Goal: Task Accomplishment & Management: Use online tool/utility

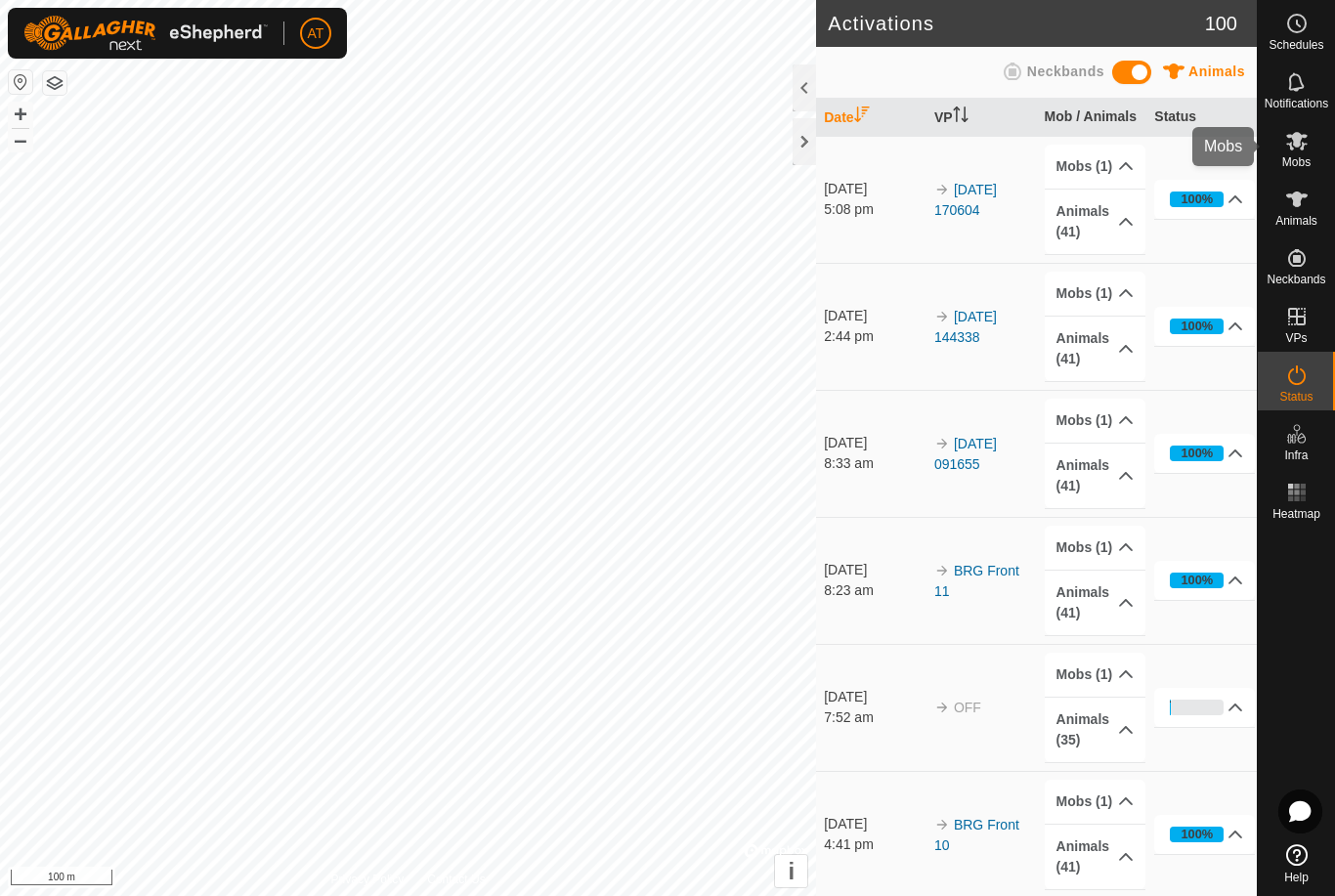
click at [1303, 148] on icon at bounding box center [1296, 141] width 21 height 19
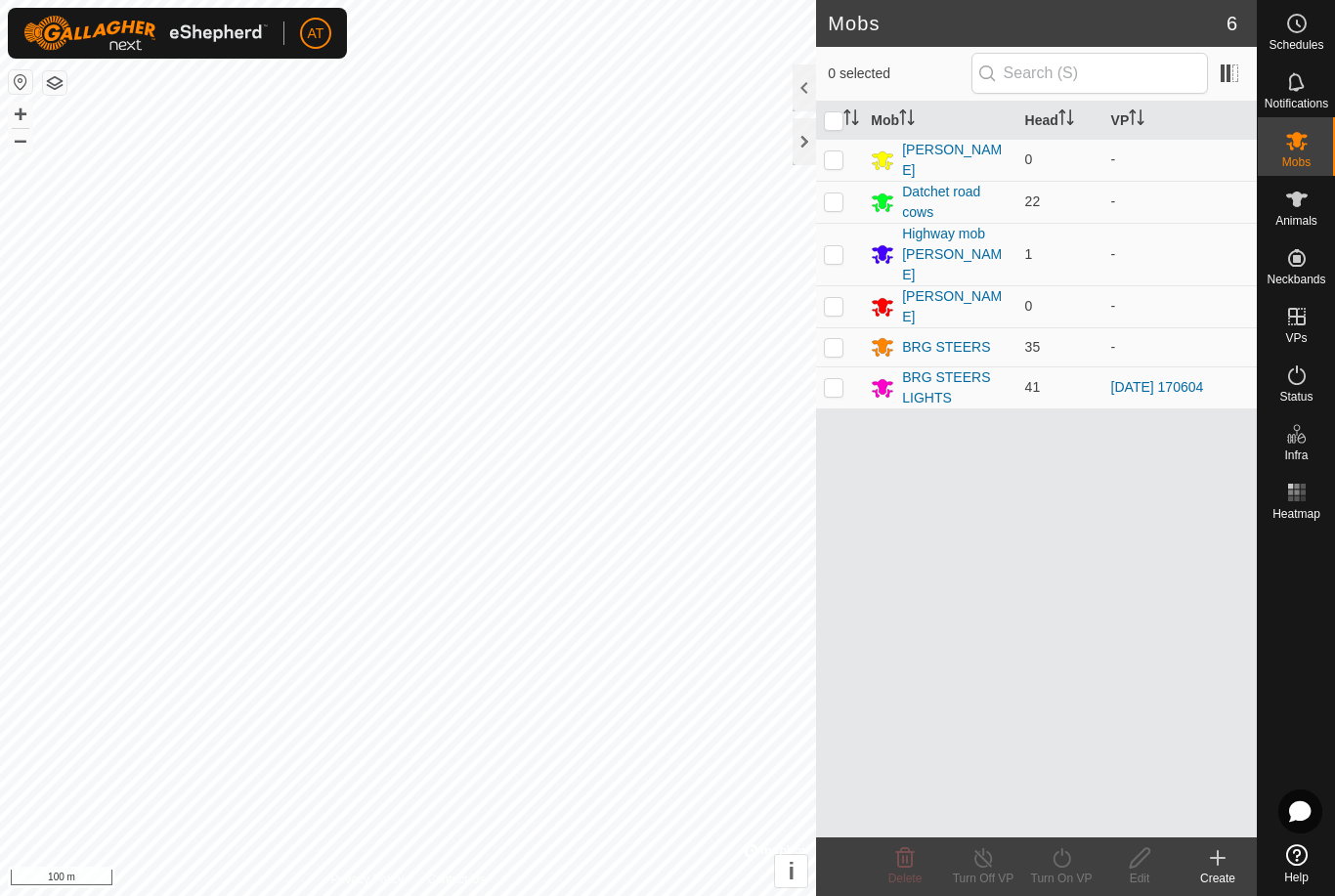
click at [845, 366] on td at bounding box center [839, 387] width 47 height 42
checkbox input "true"
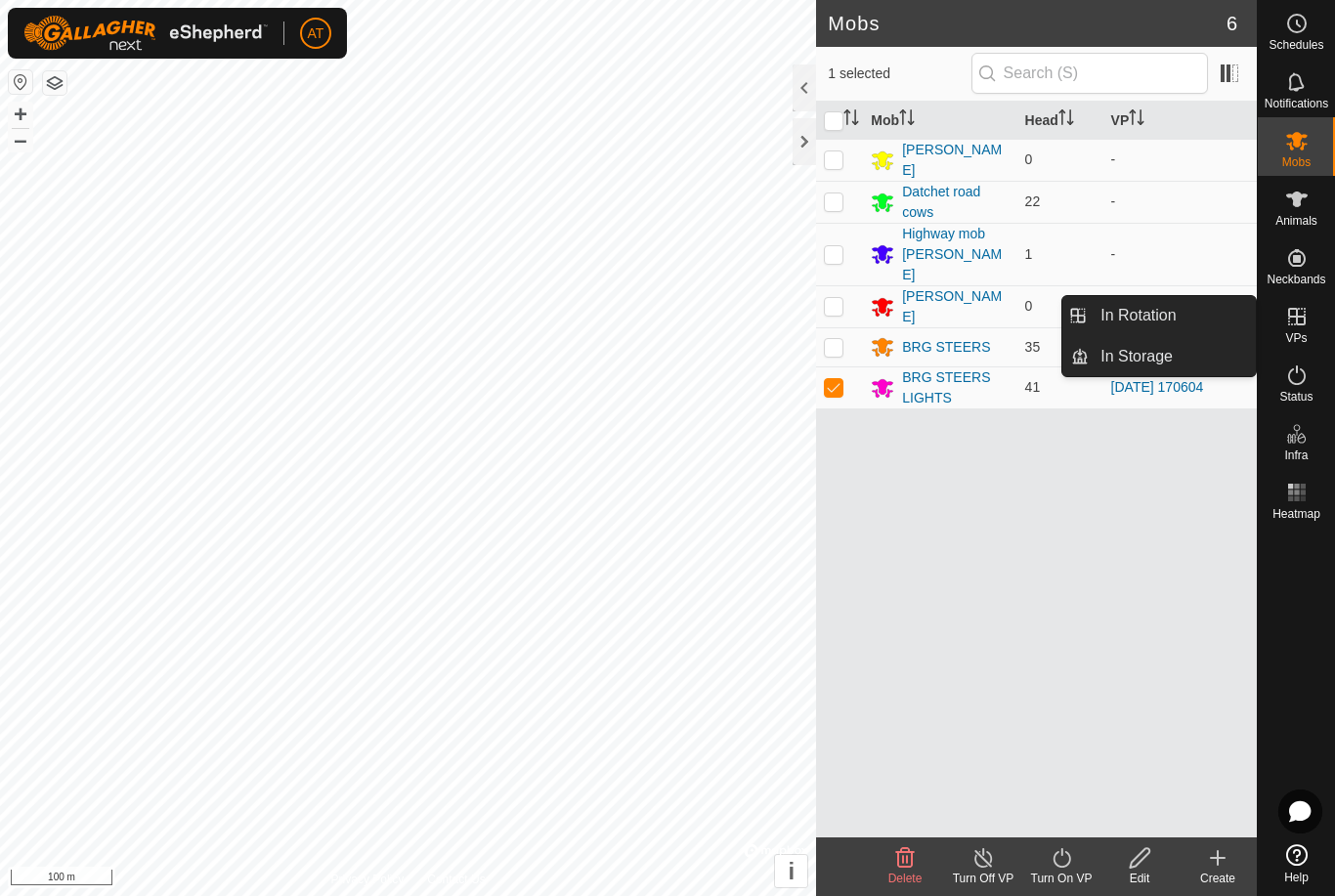
click at [1173, 365] on span "In Storage" at bounding box center [1136, 356] width 72 height 23
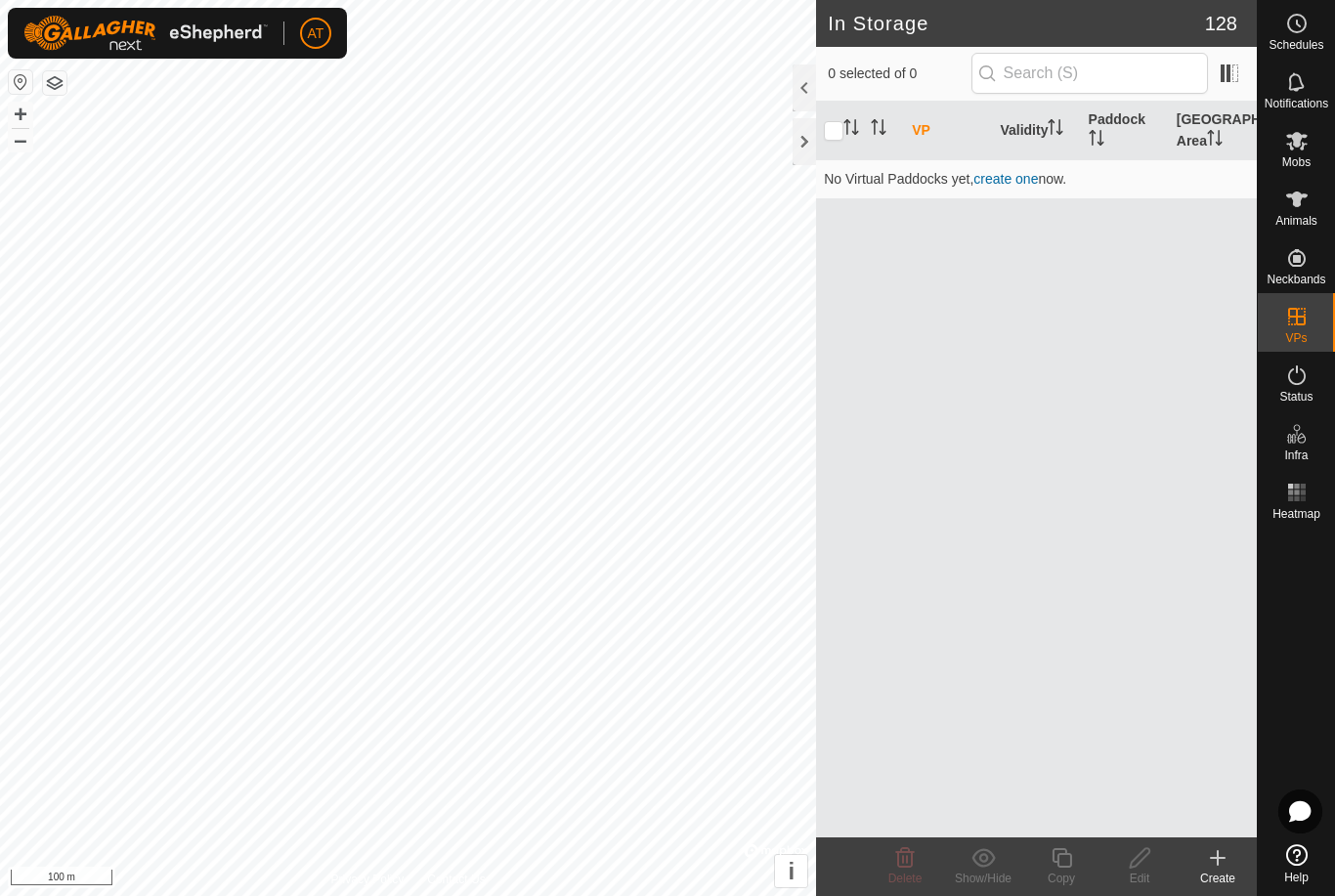
click at [1232, 853] on create-svg-icon at bounding box center [1217, 857] width 78 height 23
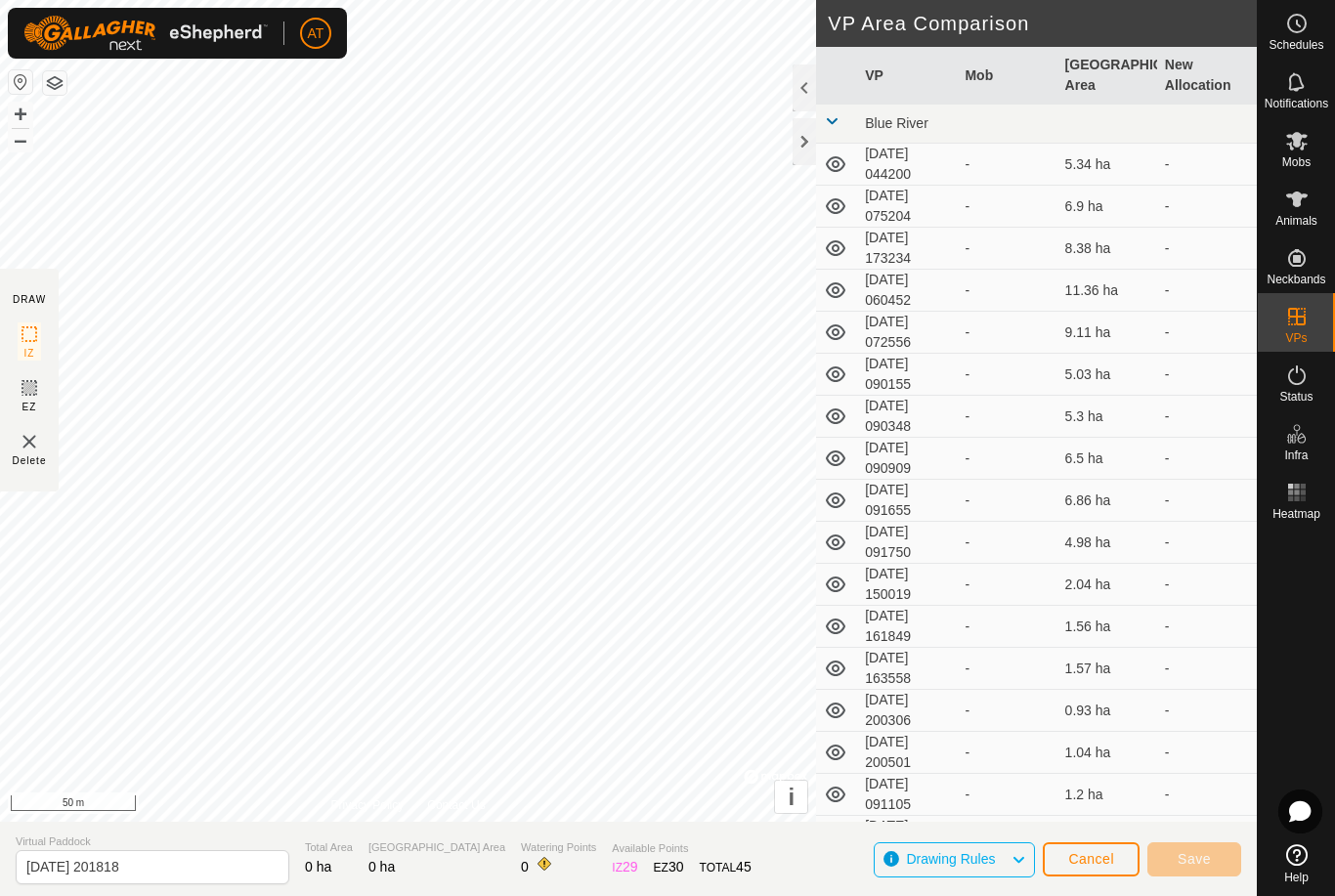
click at [1092, 845] on button "Cancel" at bounding box center [1091, 859] width 97 height 34
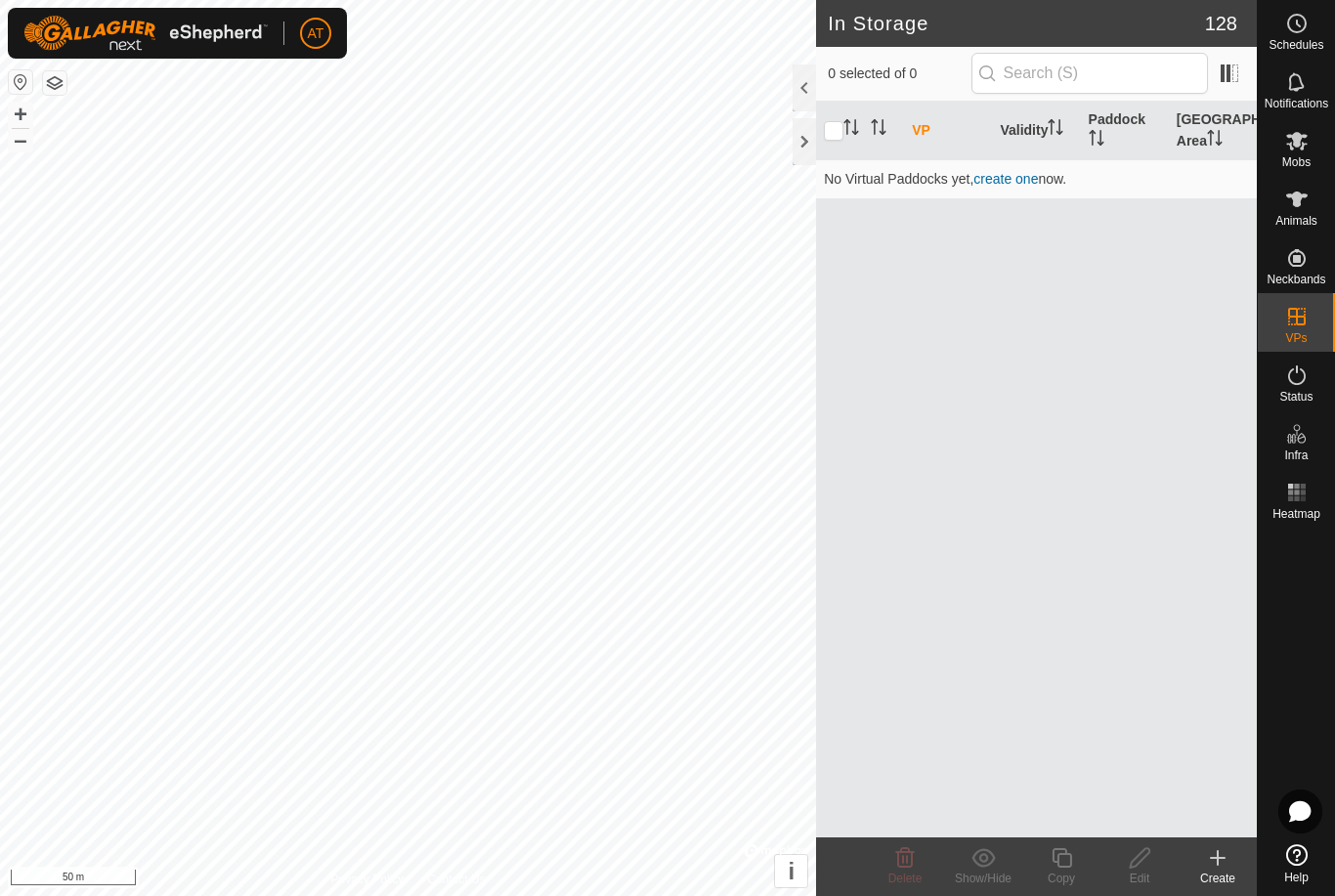
click at [1215, 858] on icon at bounding box center [1218, 858] width 14 height 0
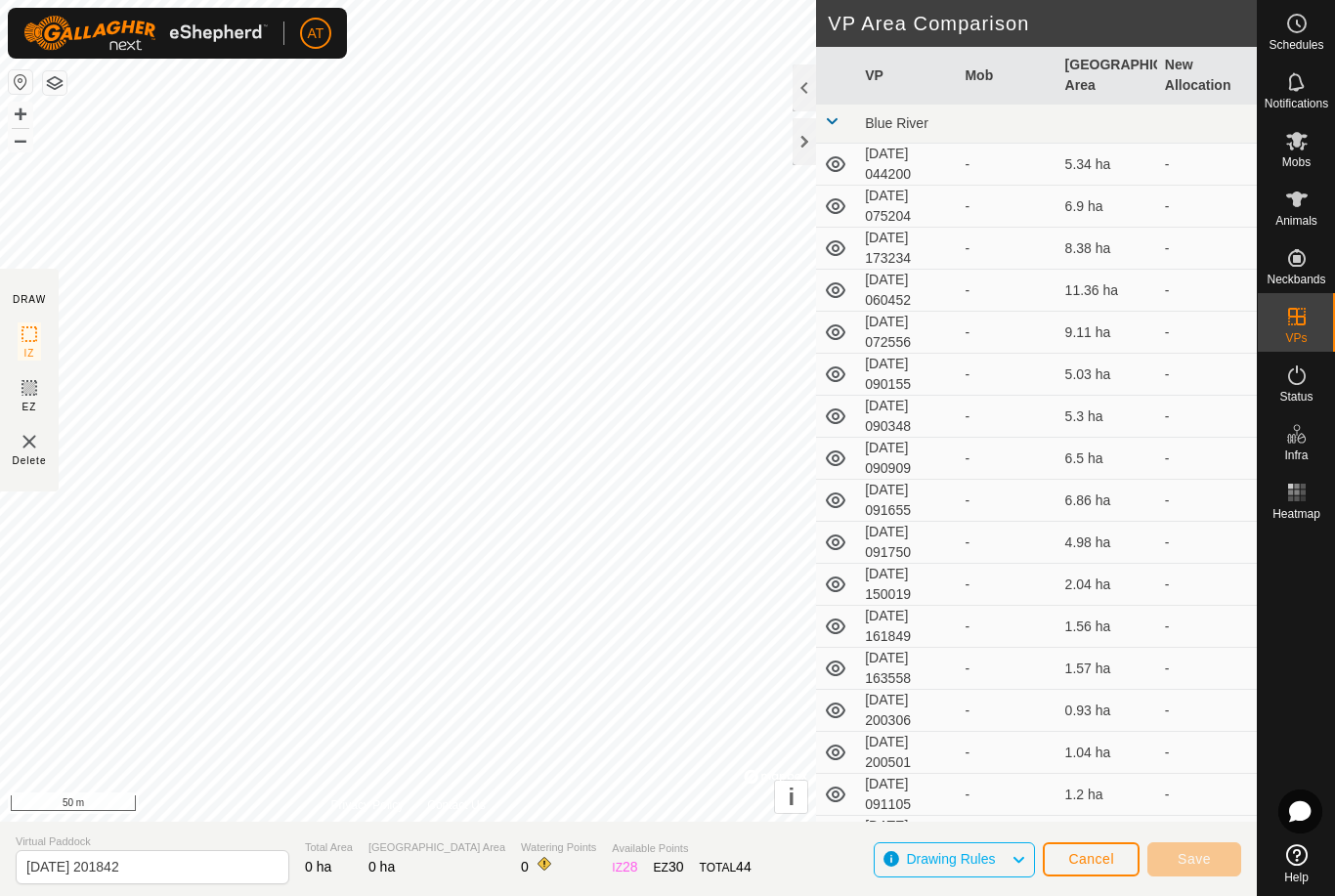
click at [1108, 854] on span "Cancel" at bounding box center [1091, 859] width 46 height 16
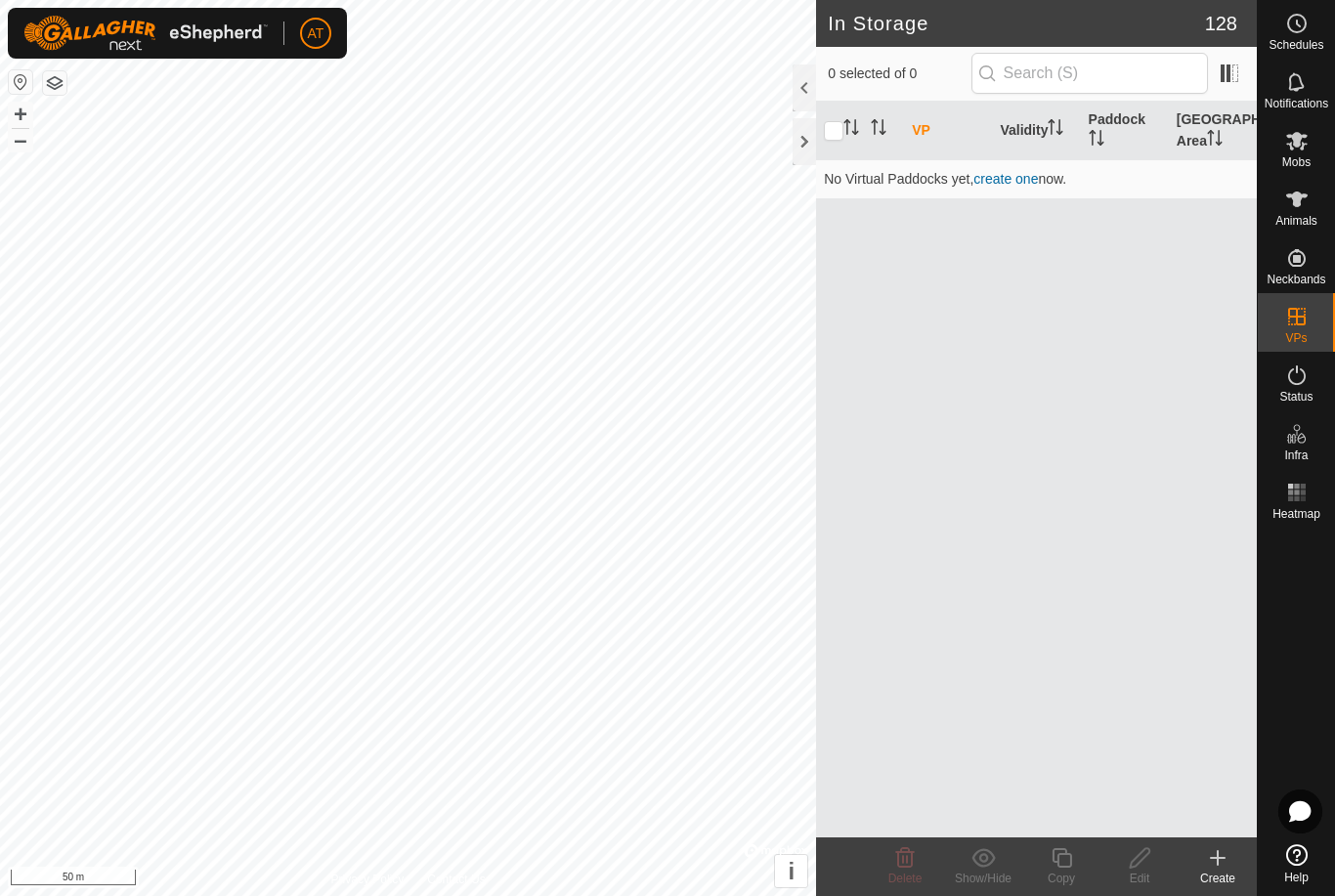
click at [1211, 848] on icon at bounding box center [1217, 857] width 23 height 23
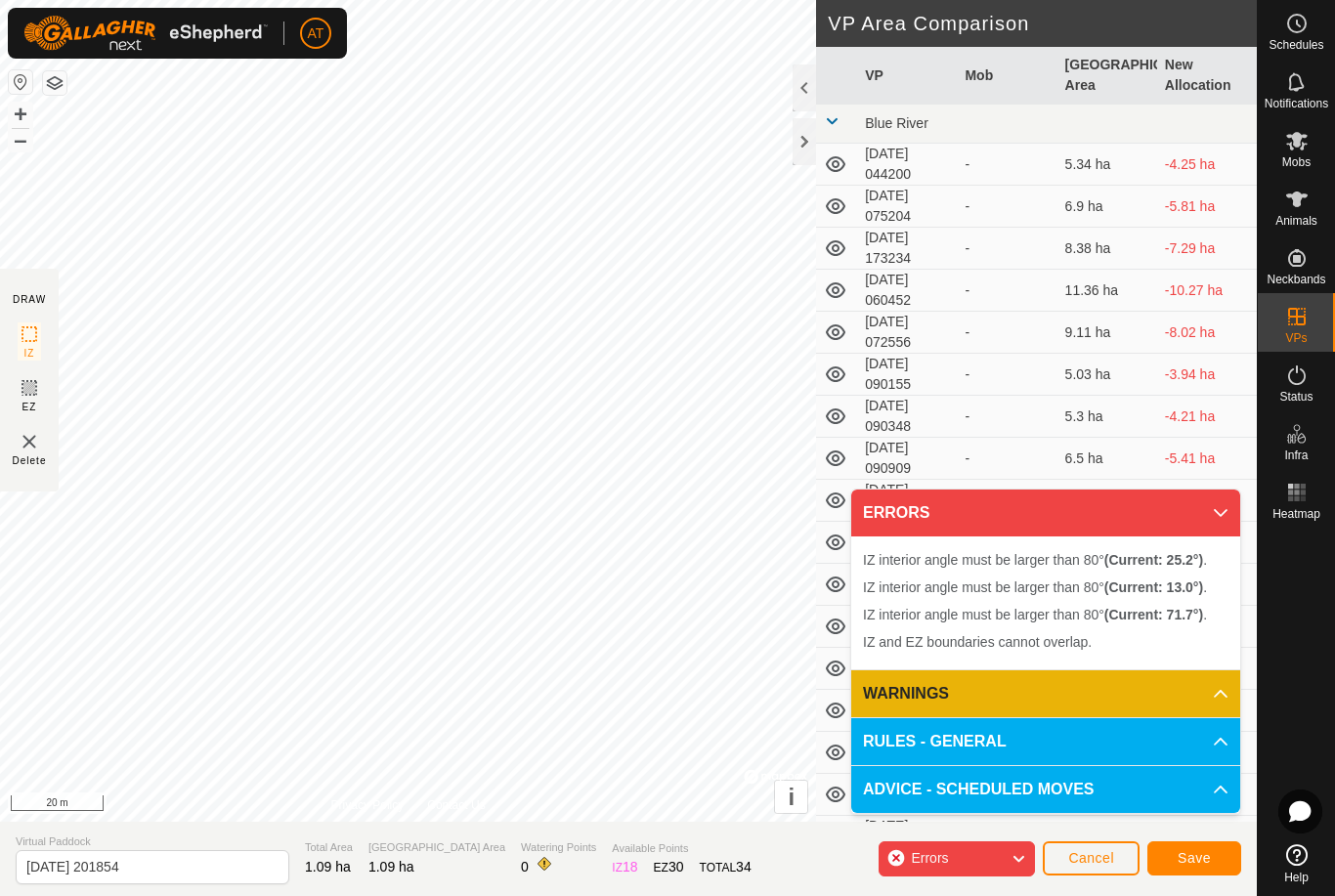
click at [1099, 849] on button "Cancel" at bounding box center [1091, 858] width 97 height 34
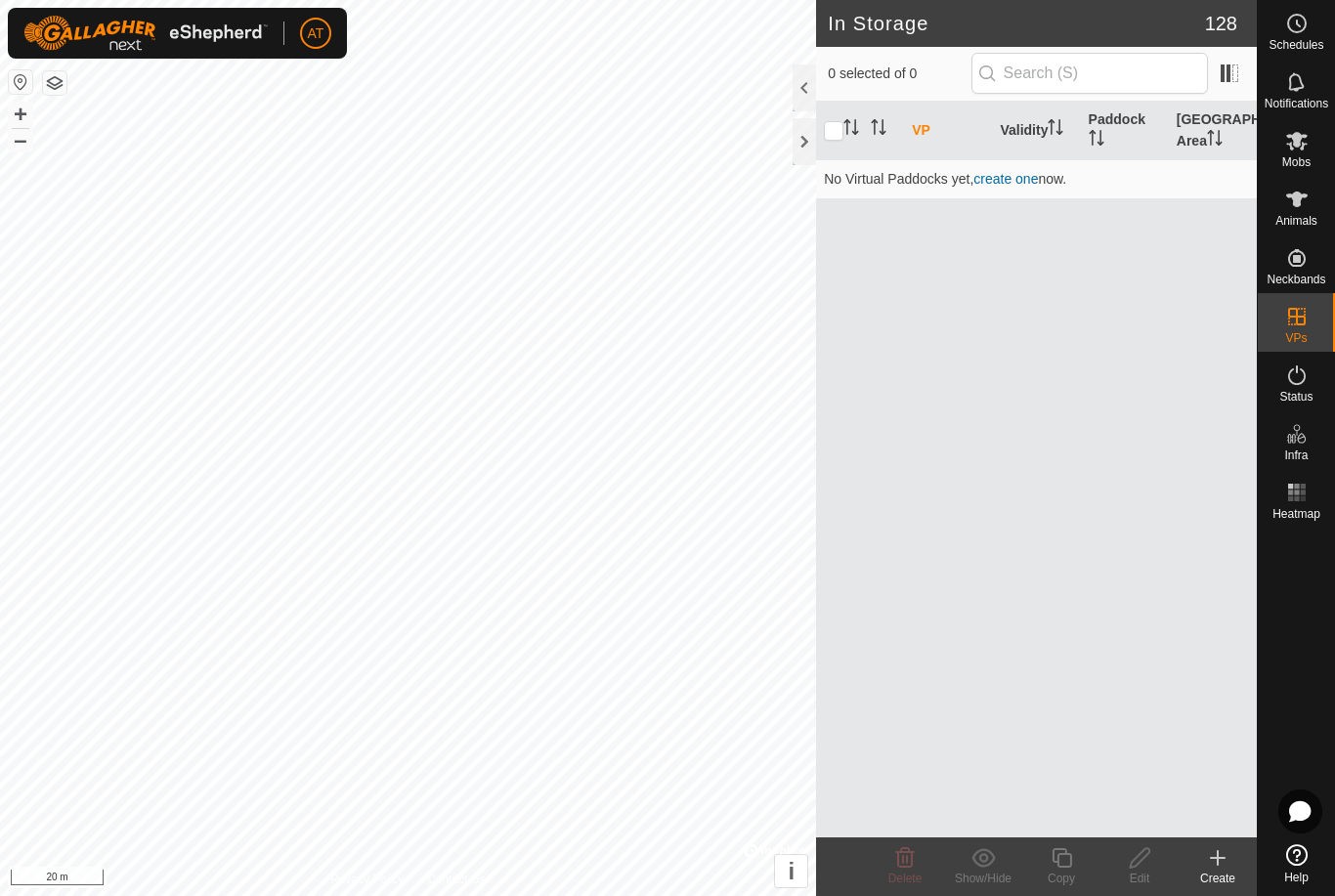
click at [1231, 856] on create-svg-icon at bounding box center [1217, 857] width 78 height 23
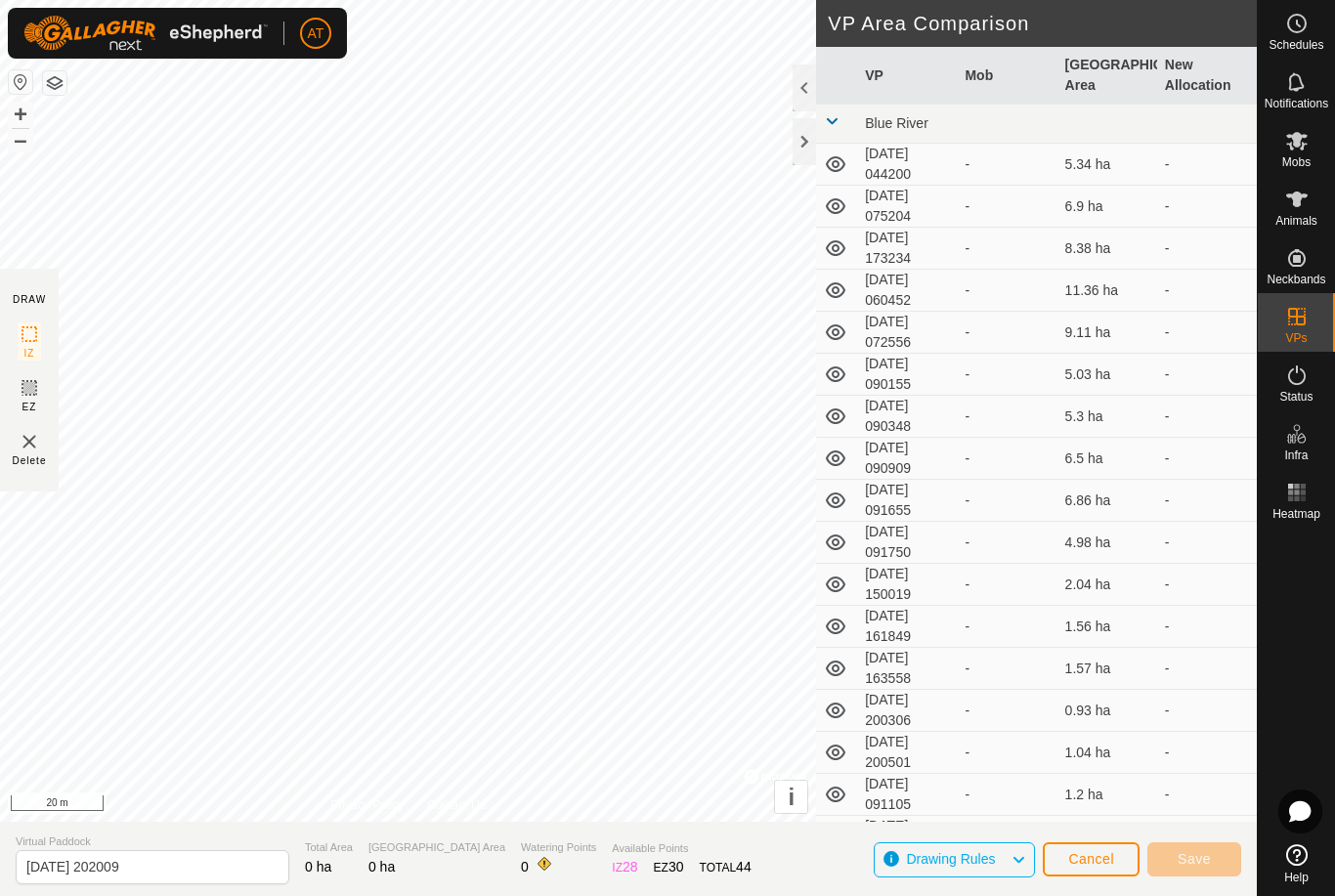
click at [1097, 854] on span "Cancel" at bounding box center [1091, 859] width 46 height 16
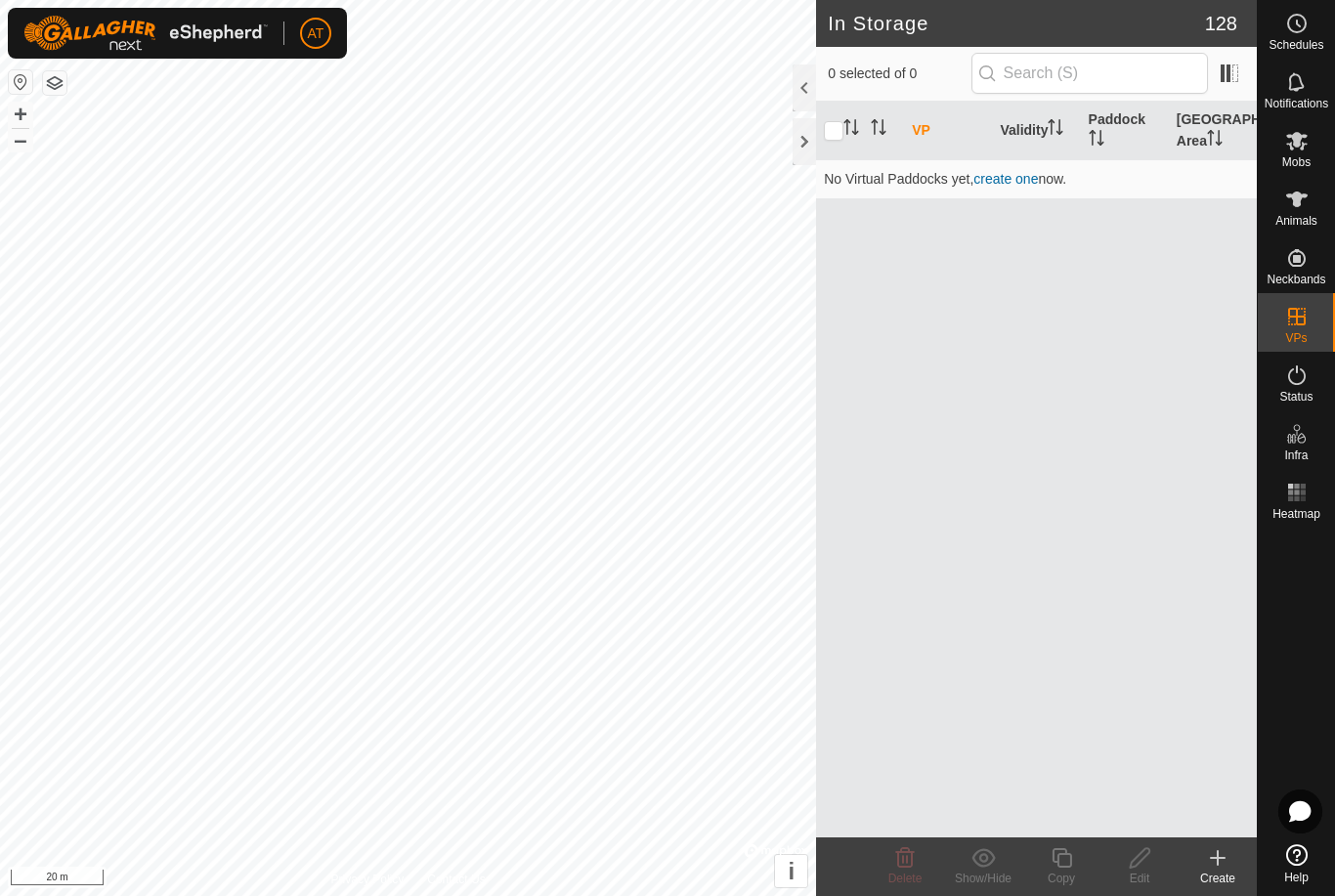
click at [1221, 852] on icon at bounding box center [1217, 857] width 23 height 23
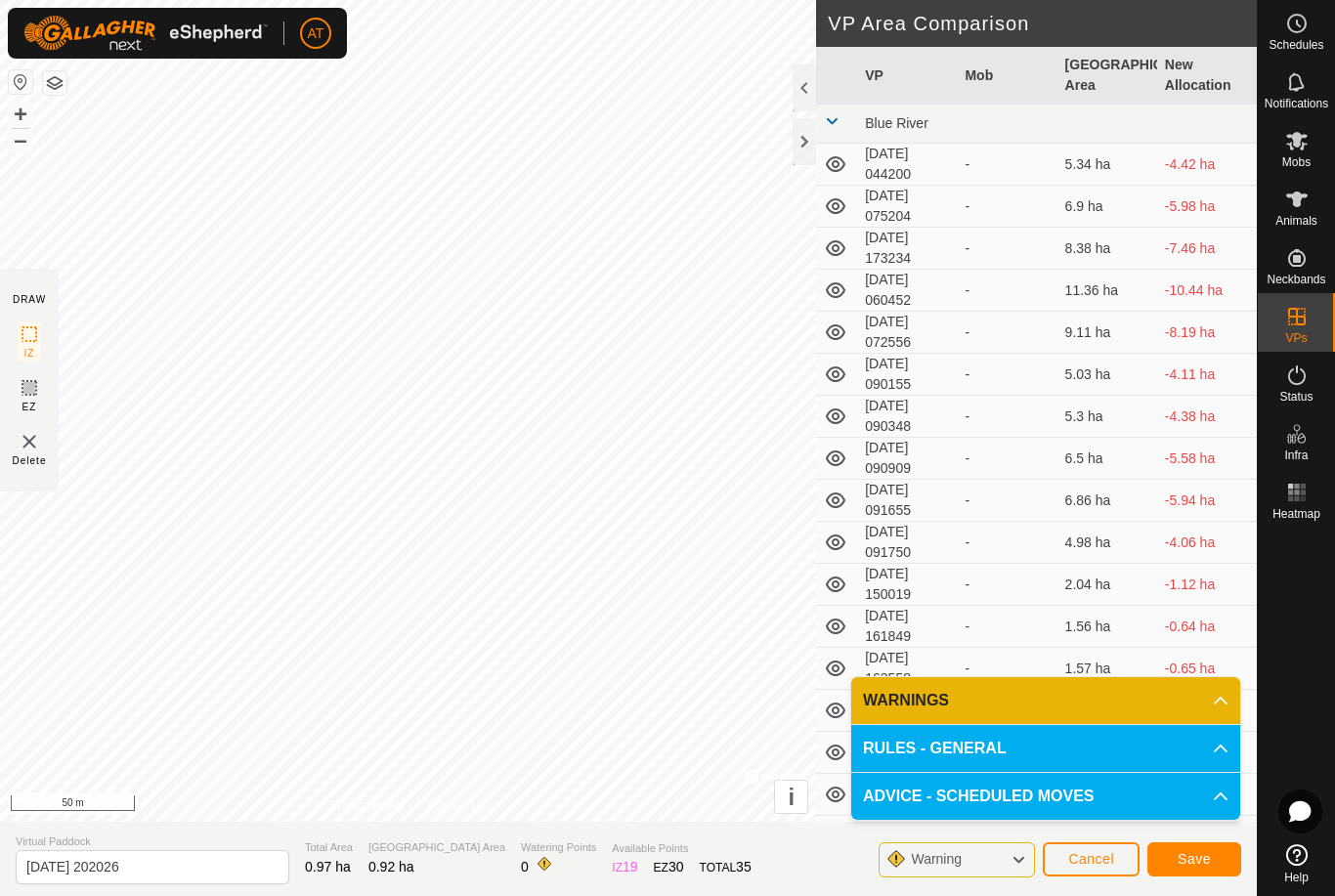
click at [1195, 847] on button "Save" at bounding box center [1194, 859] width 94 height 34
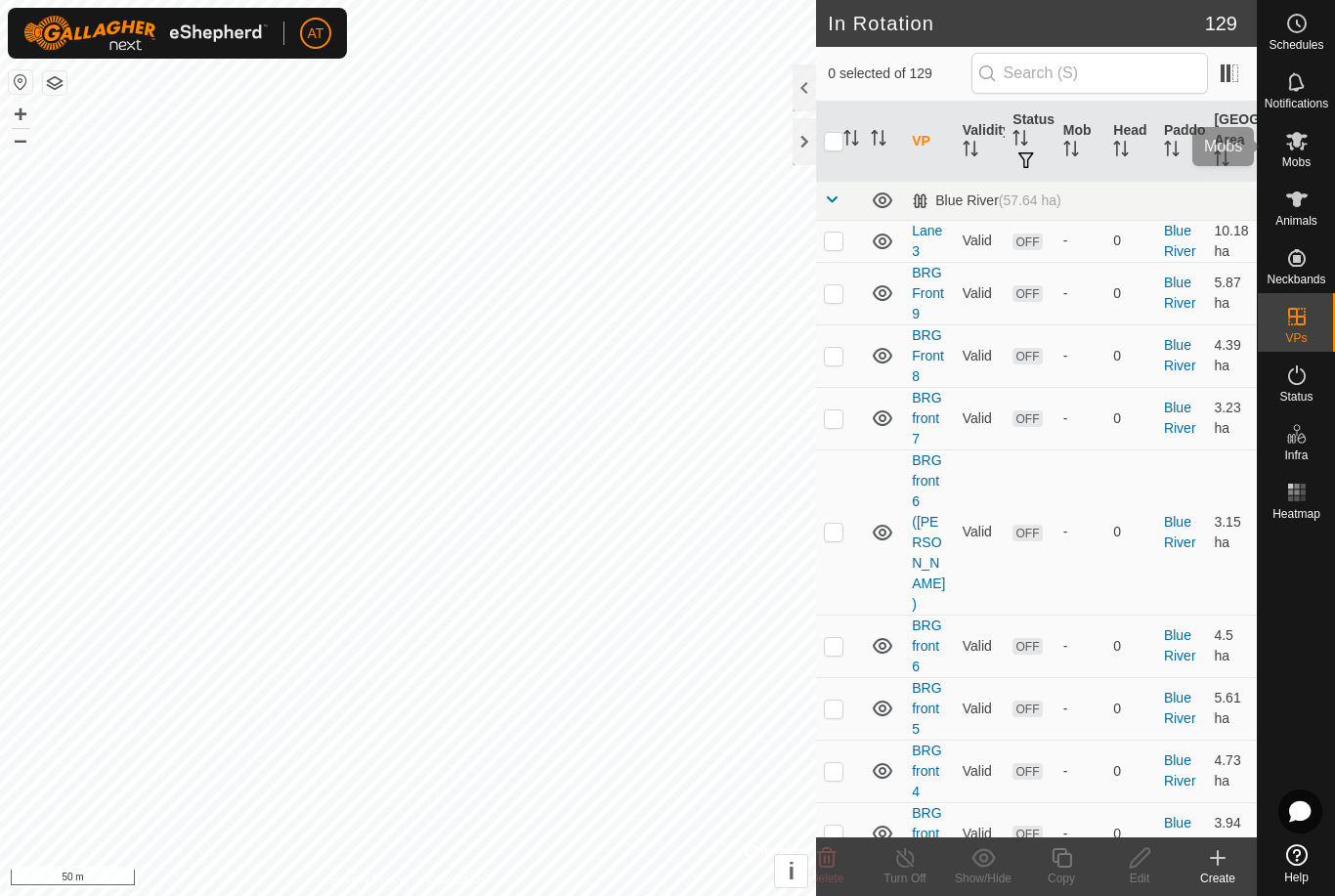
click at [1312, 145] on es-mob-svg-icon at bounding box center [1296, 140] width 35 height 31
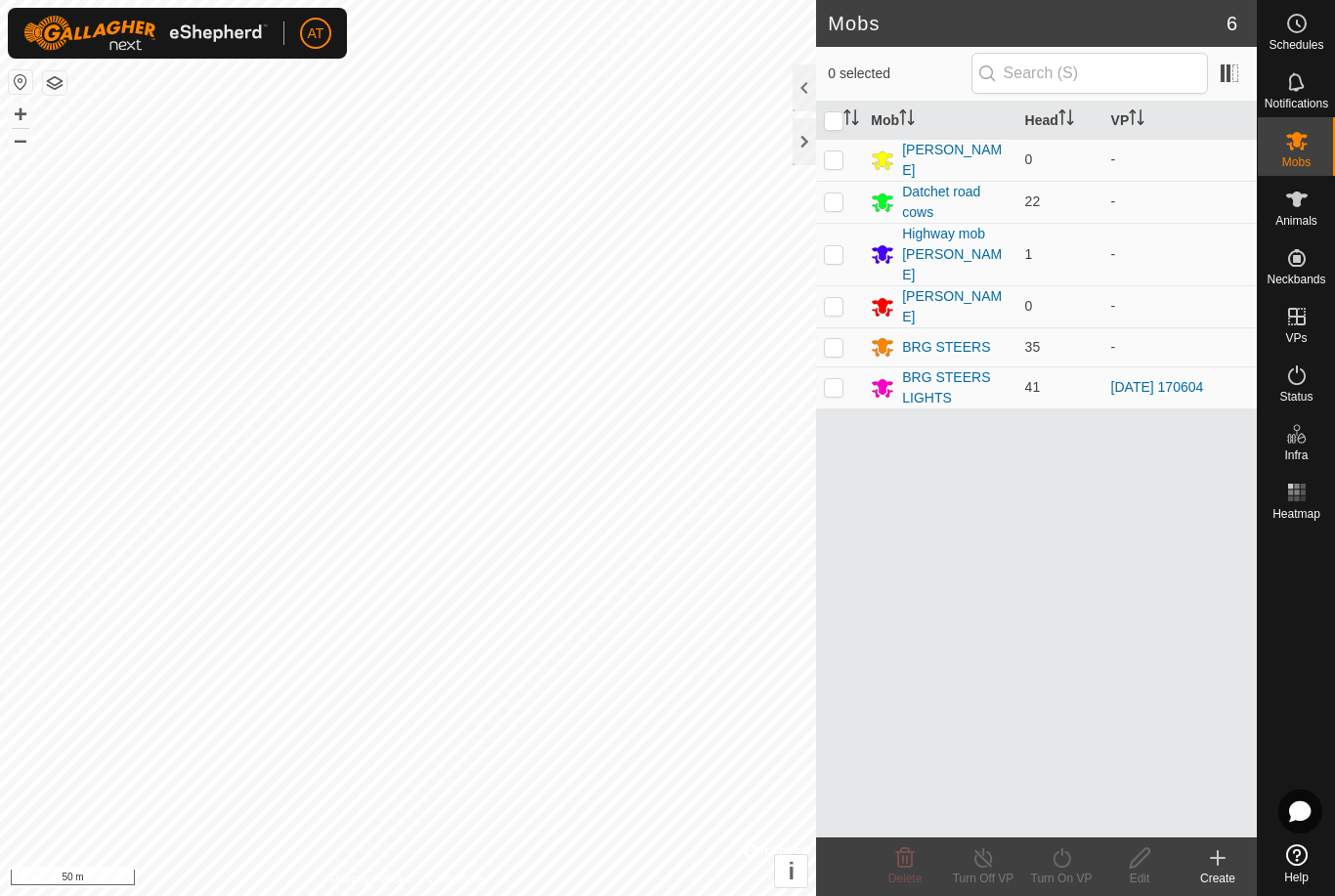
click at [799, 152] on div at bounding box center [803, 141] width 23 height 47
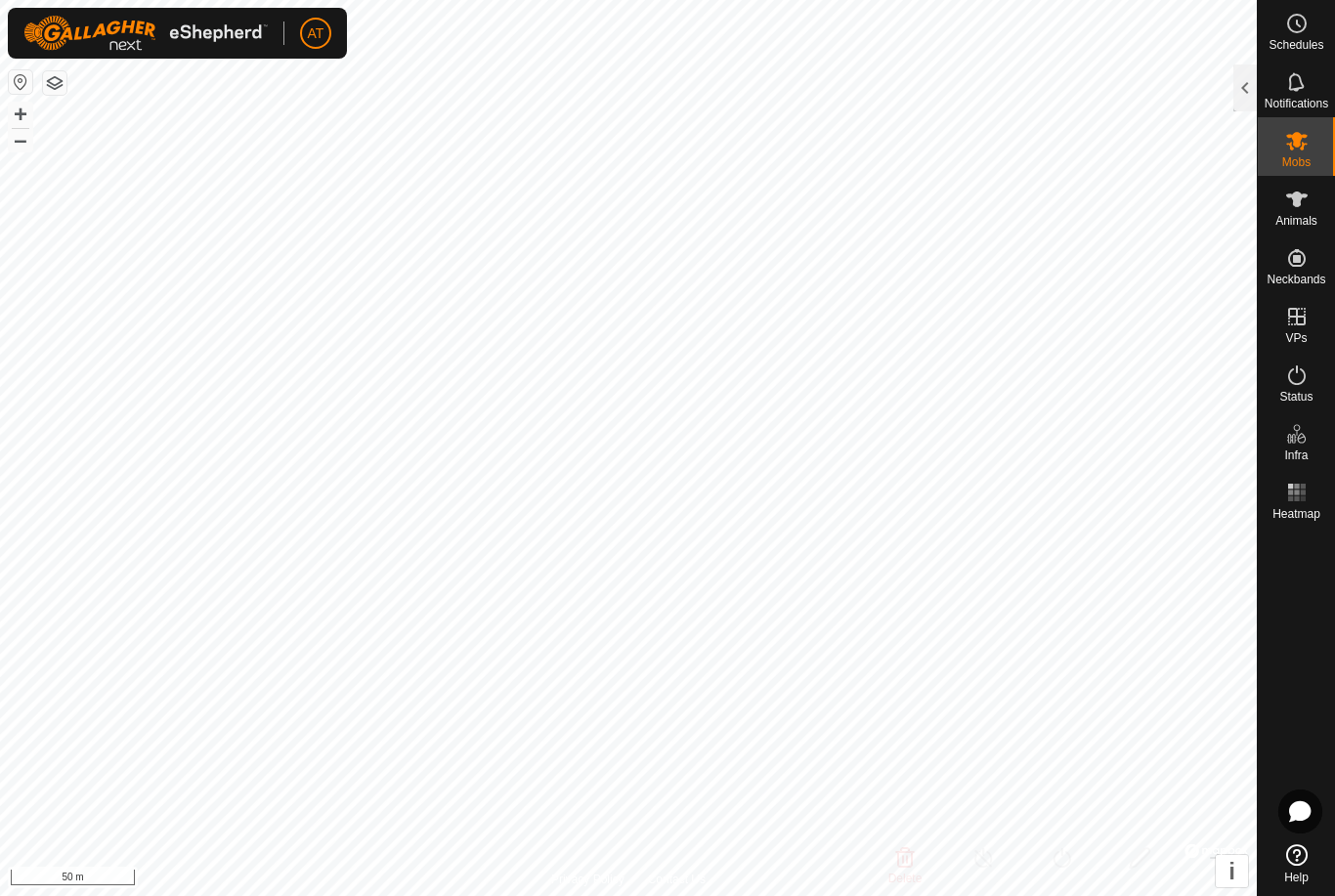
click at [1236, 85] on div at bounding box center [1244, 87] width 23 height 47
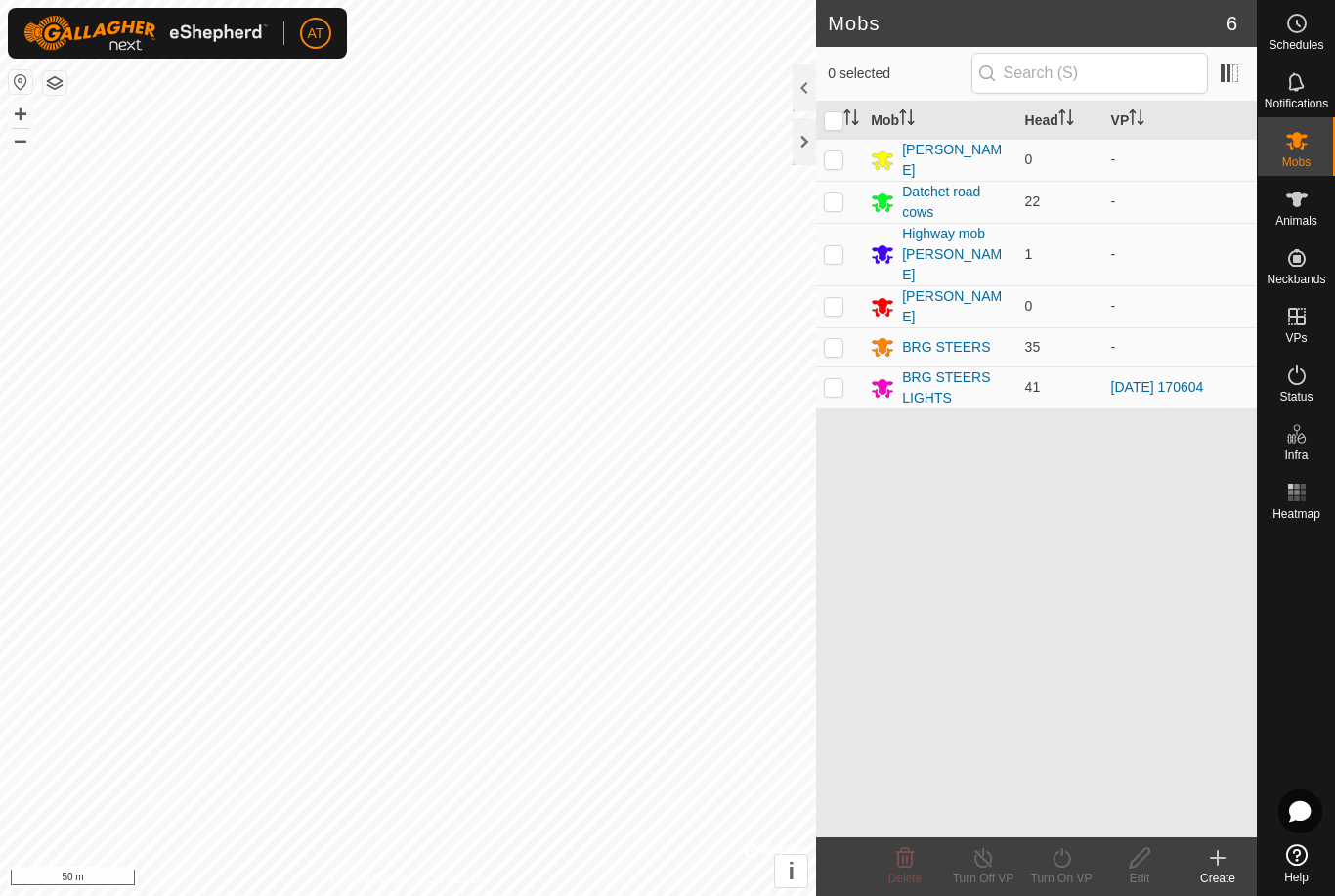
click at [835, 379] on p-checkbox at bounding box center [834, 387] width 20 height 16
checkbox input "true"
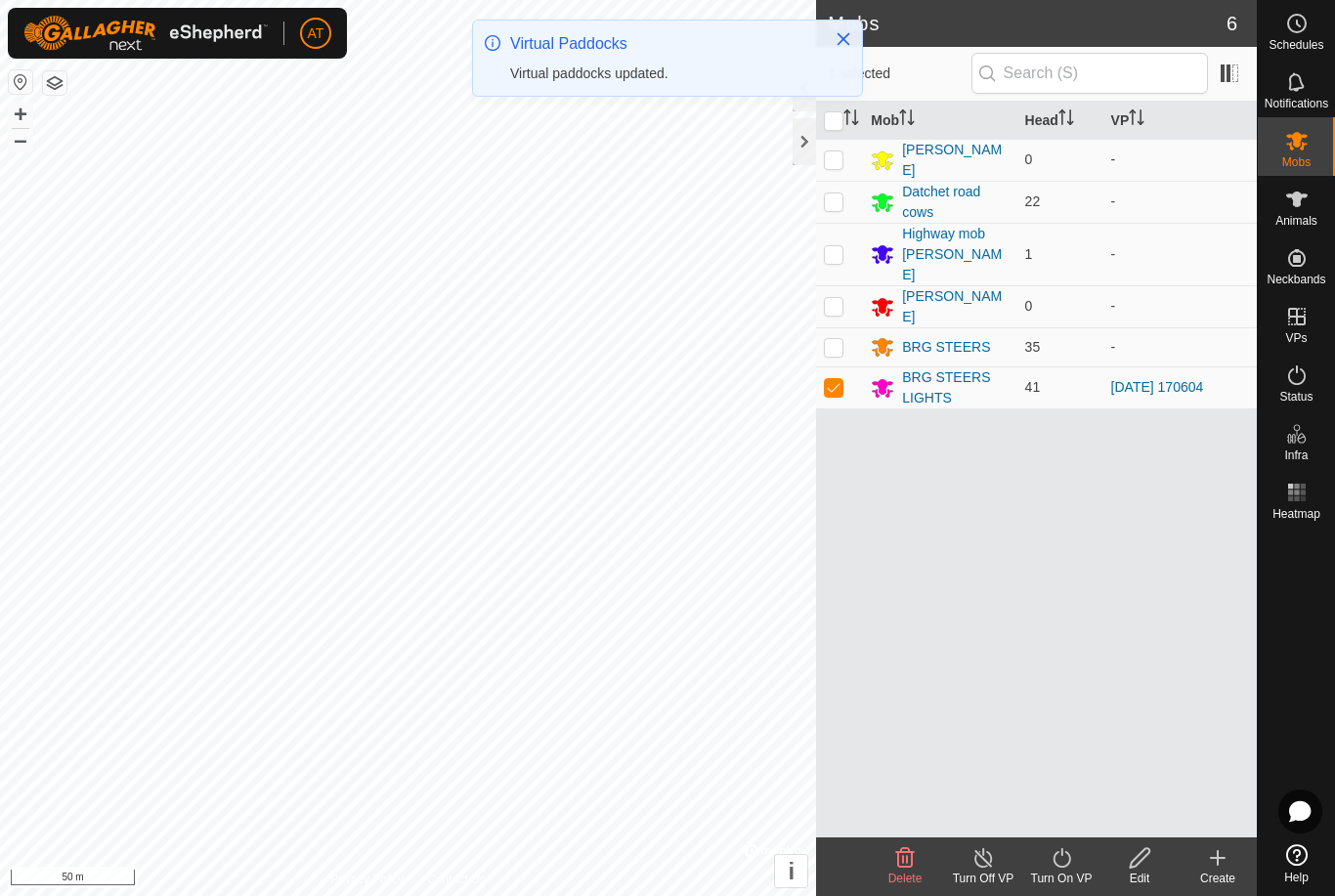
click at [1050, 861] on icon at bounding box center [1061, 857] width 24 height 23
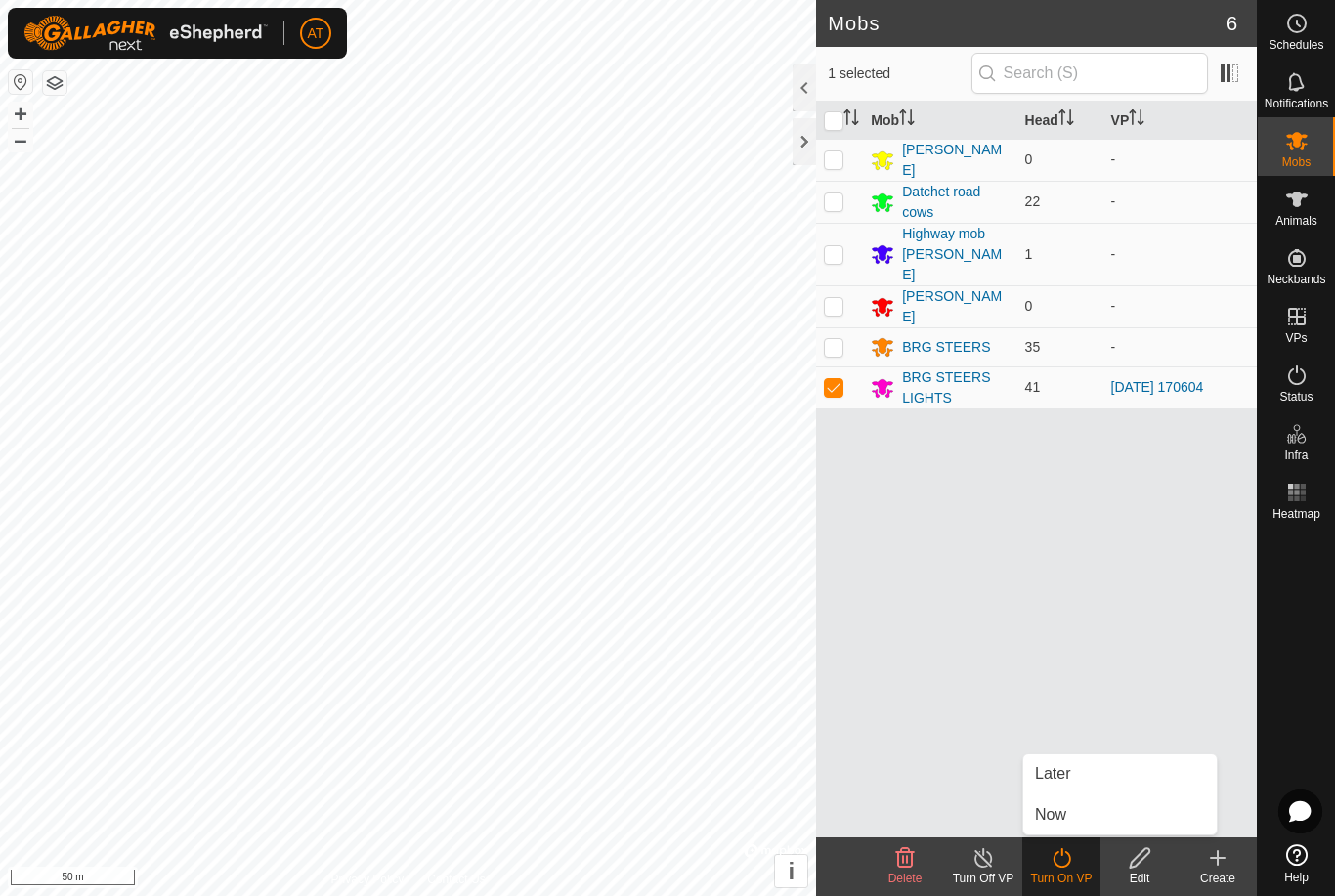
click at [1057, 814] on span "Now" at bounding box center [1050, 814] width 31 height 23
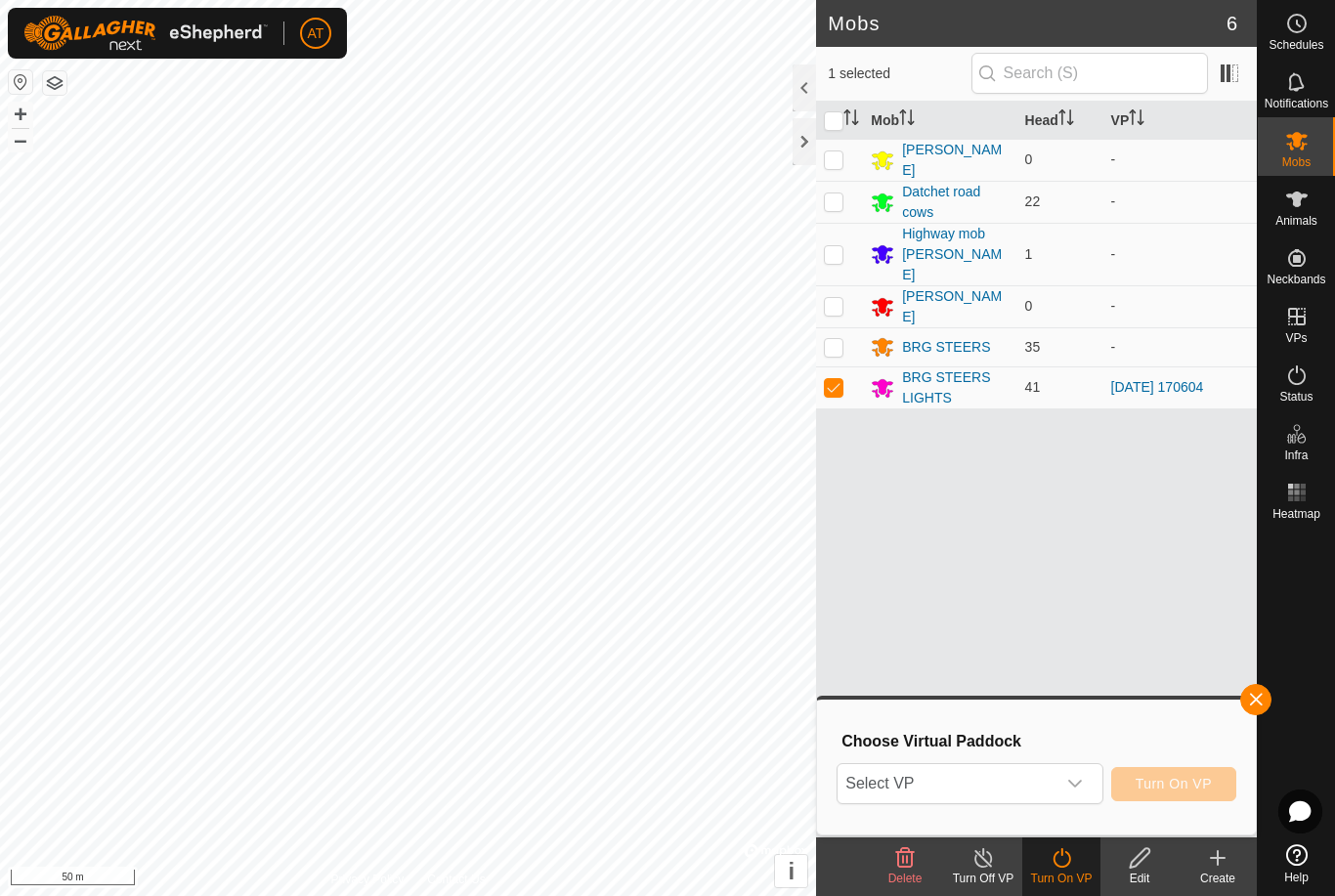
click at [1069, 779] on icon "dropdown trigger" at bounding box center [1075, 784] width 16 height 16
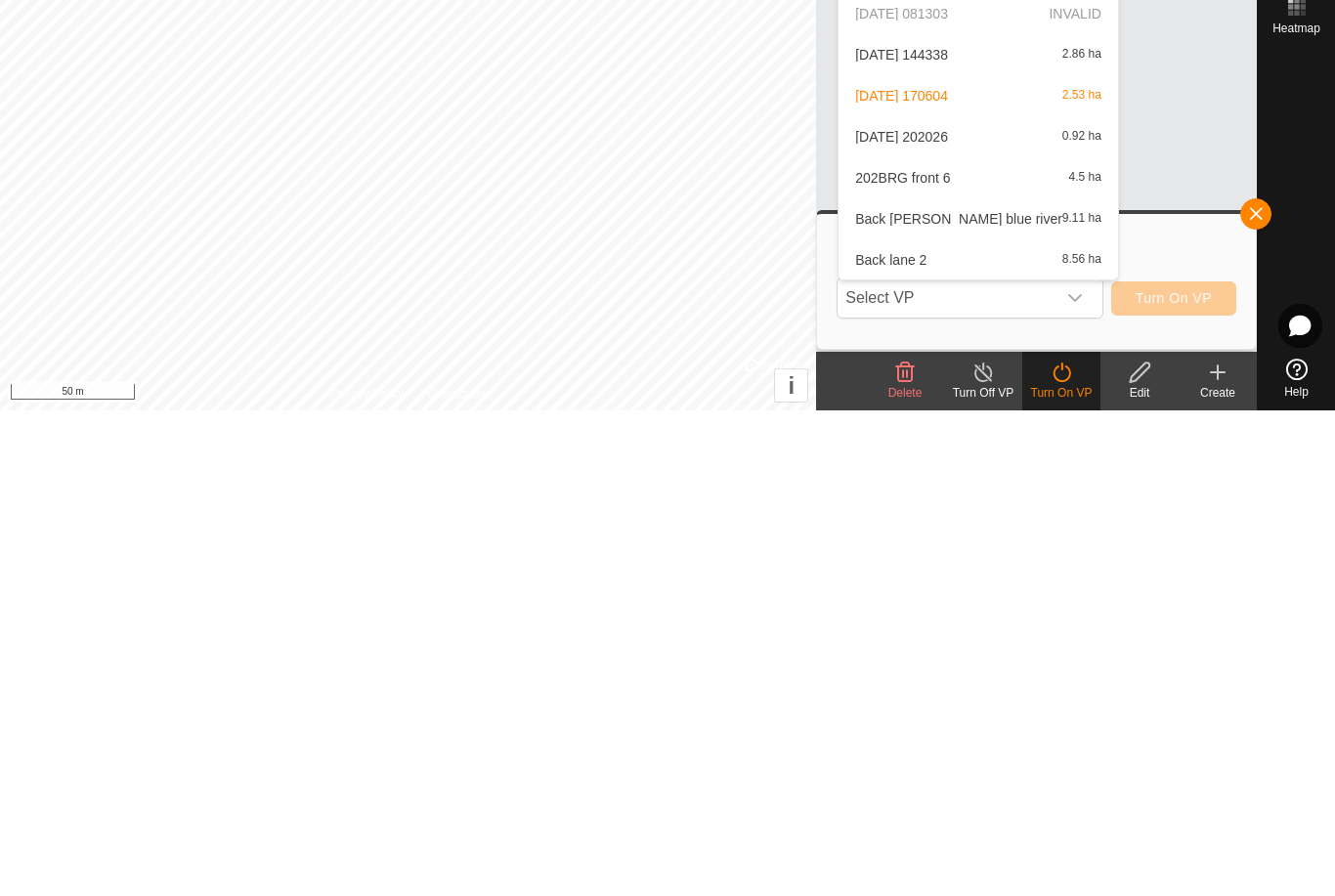
scroll to position [636, 0]
click at [961, 612] on div "[DATE] 202026 0.92 ha" at bounding box center [978, 623] width 256 height 23
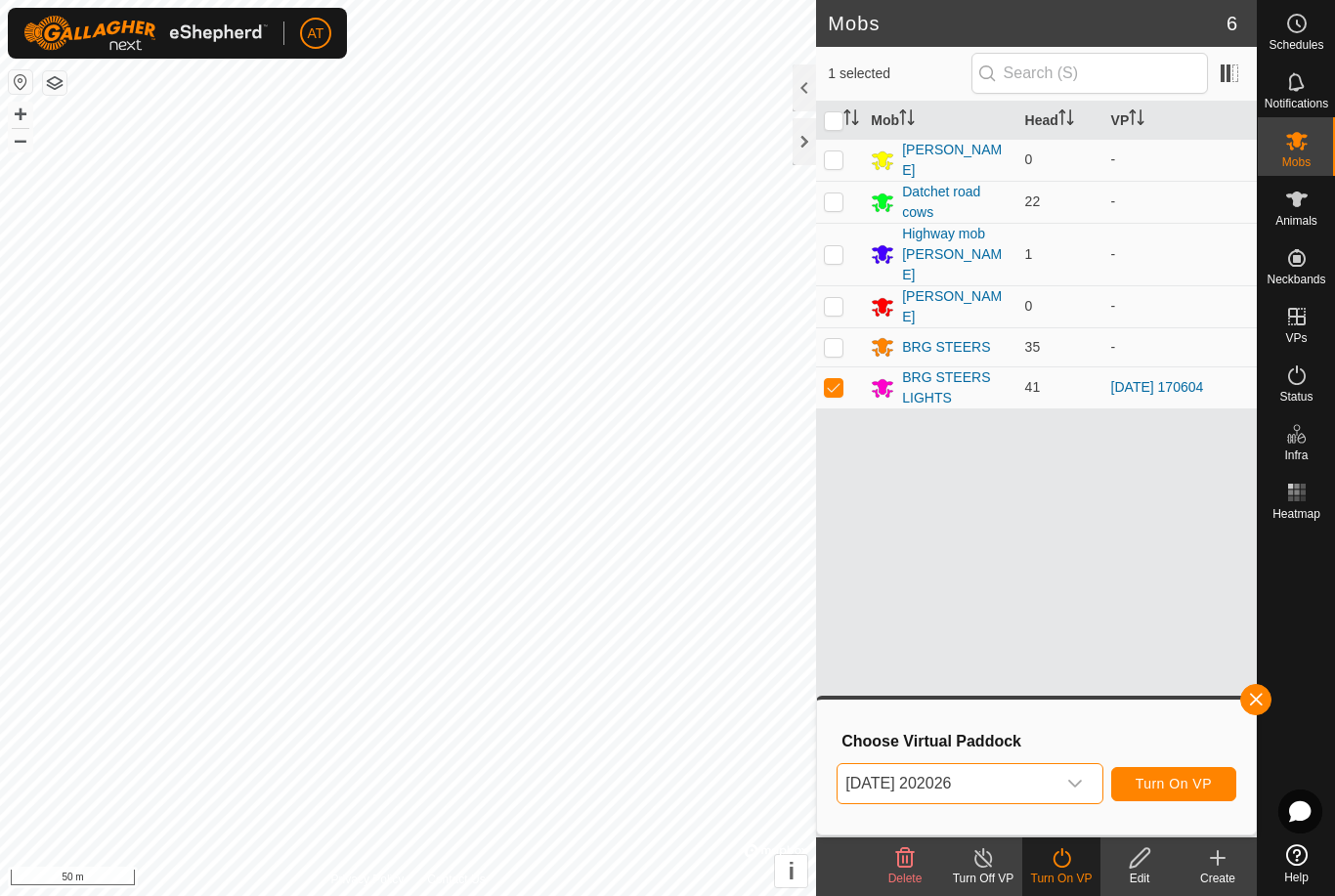
click at [1169, 776] on span "Turn On VP" at bounding box center [1173, 784] width 76 height 16
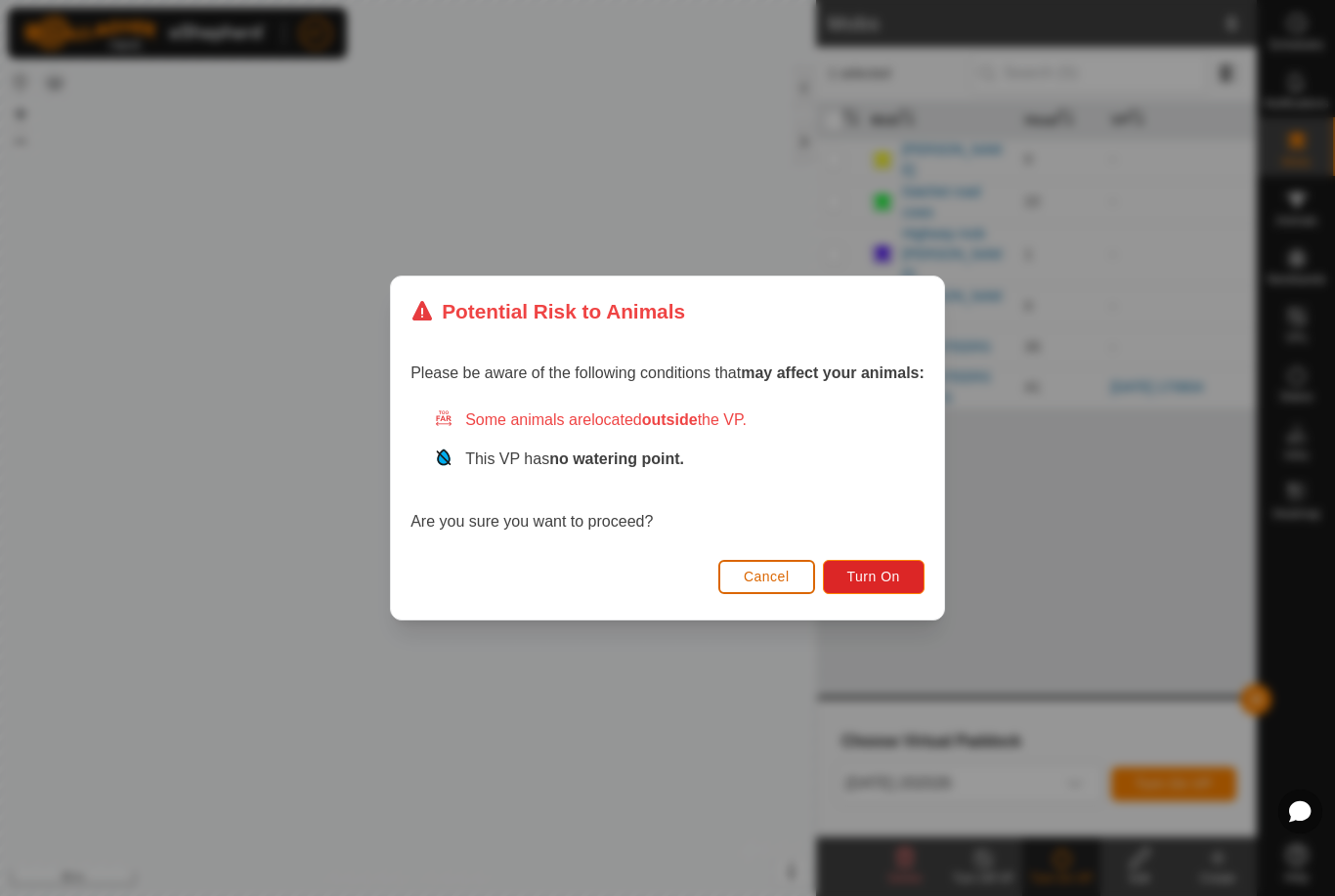
click at [882, 572] on span "Turn On" at bounding box center [873, 577] width 53 height 16
